Goal: Task Accomplishment & Management: Manage account settings

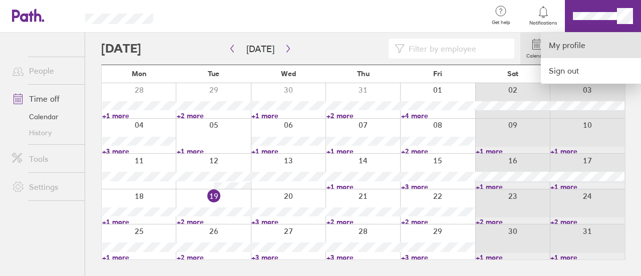
click at [575, 49] on link "My profile" at bounding box center [591, 46] width 100 height 26
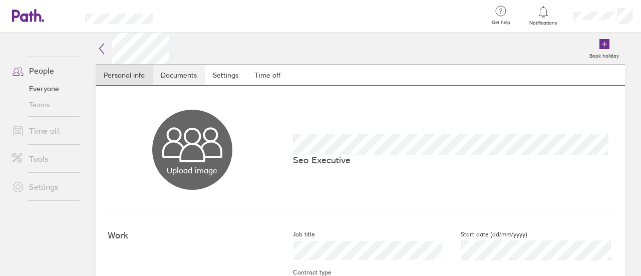
click at [178, 73] on link "Documents" at bounding box center [179, 75] width 52 height 20
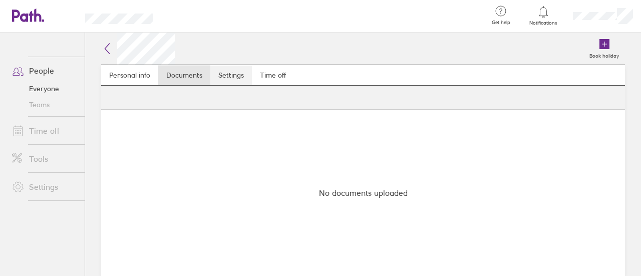
click at [235, 73] on link "Settings" at bounding box center [231, 75] width 42 height 20
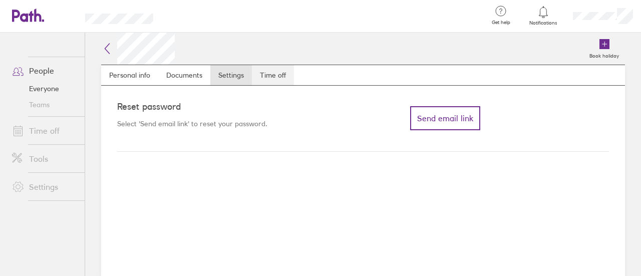
click at [266, 73] on link "Time off" at bounding box center [273, 75] width 42 height 20
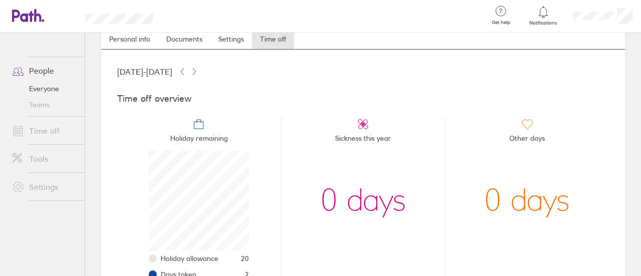
scroll to position [35, 0]
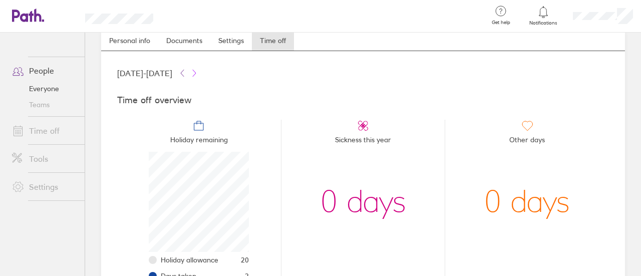
click at [198, 73] on icon at bounding box center [194, 73] width 8 height 8
click at [186, 73] on icon at bounding box center [182, 73] width 8 height 8
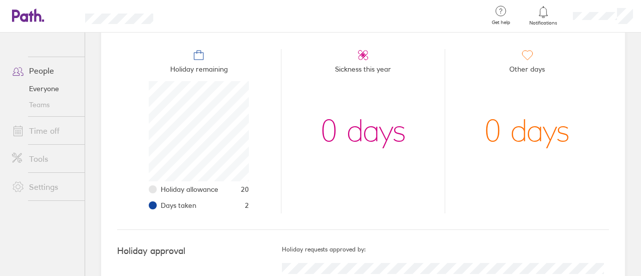
scroll to position [85, 0]
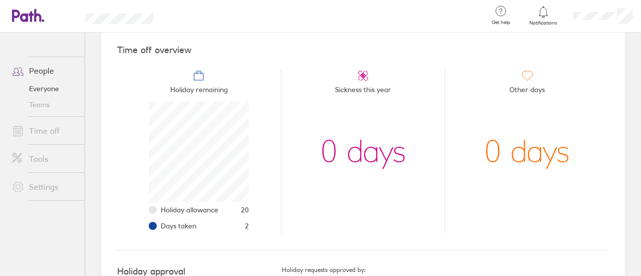
click at [69, 132] on link "Time off" at bounding box center [44, 131] width 81 height 20
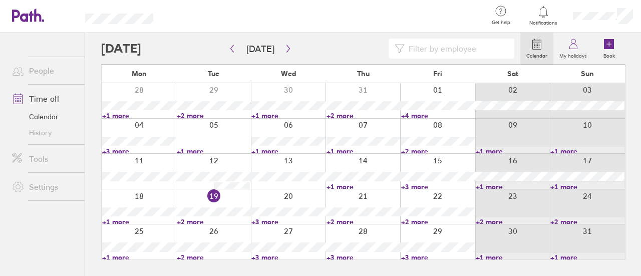
click at [281, 59] on div "Calendar My holidays Book" at bounding box center [363, 49] width 524 height 32
click at [284, 45] on icon "button" at bounding box center [288, 49] width 8 height 8
